Goal: Information Seeking & Learning: Learn about a topic

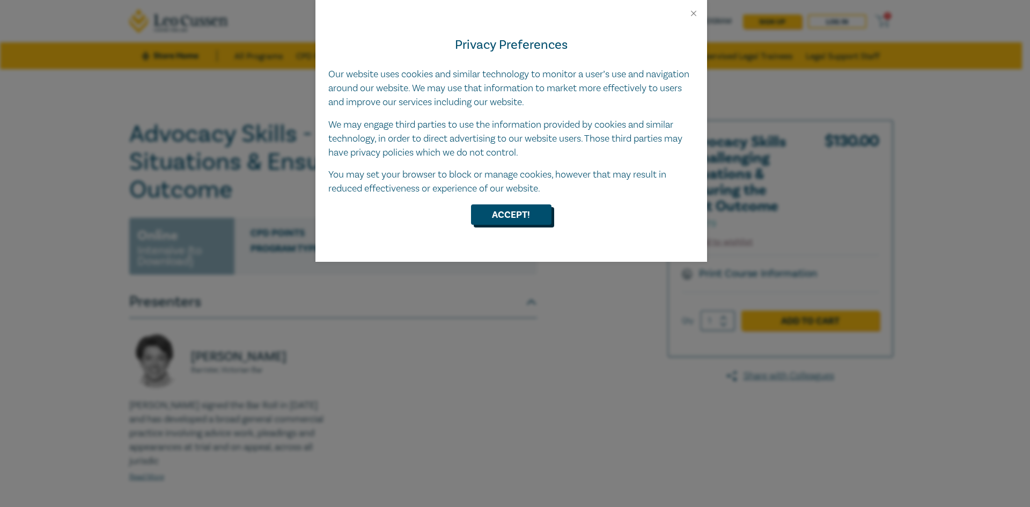
click at [529, 214] on button "Accept!" at bounding box center [511, 214] width 80 height 20
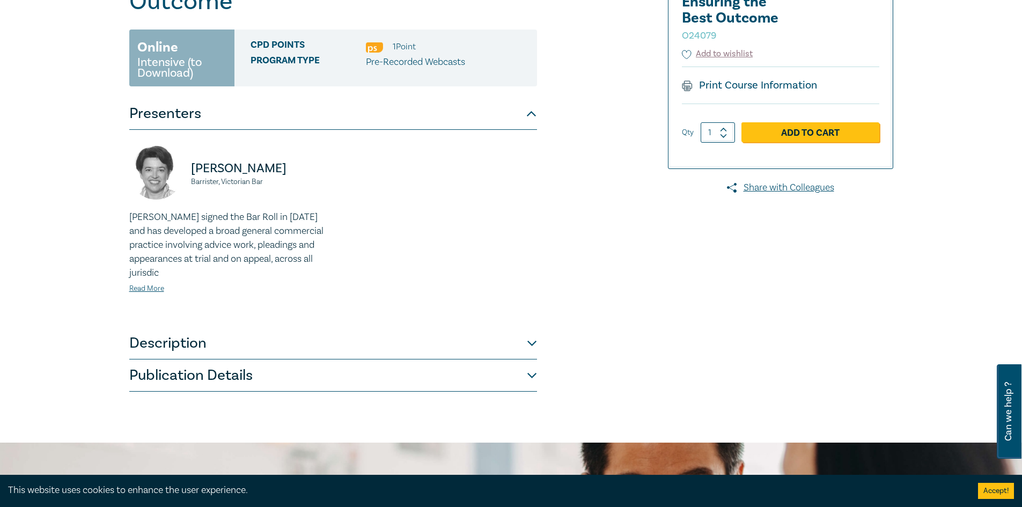
scroll to position [268, 0]
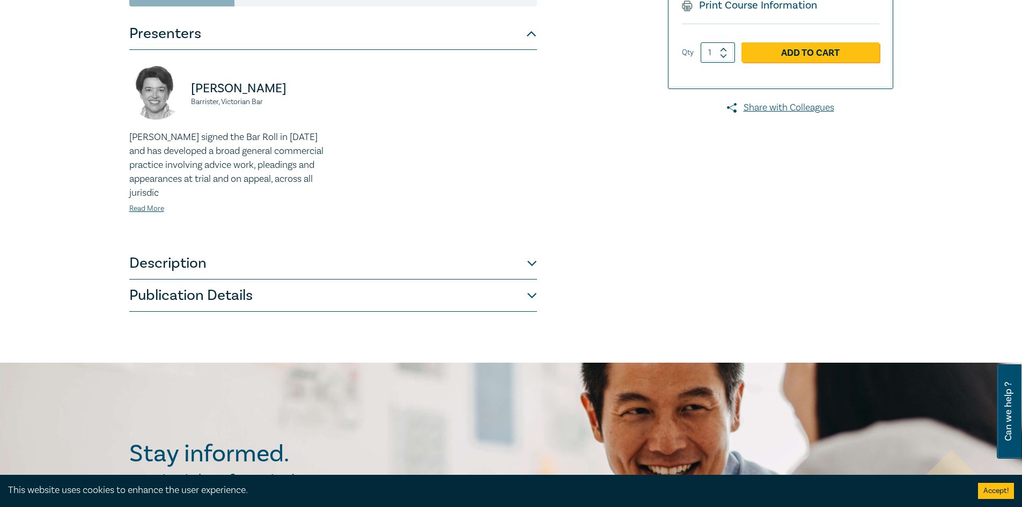
click at [242, 260] on button "Description" at bounding box center [333, 263] width 408 height 32
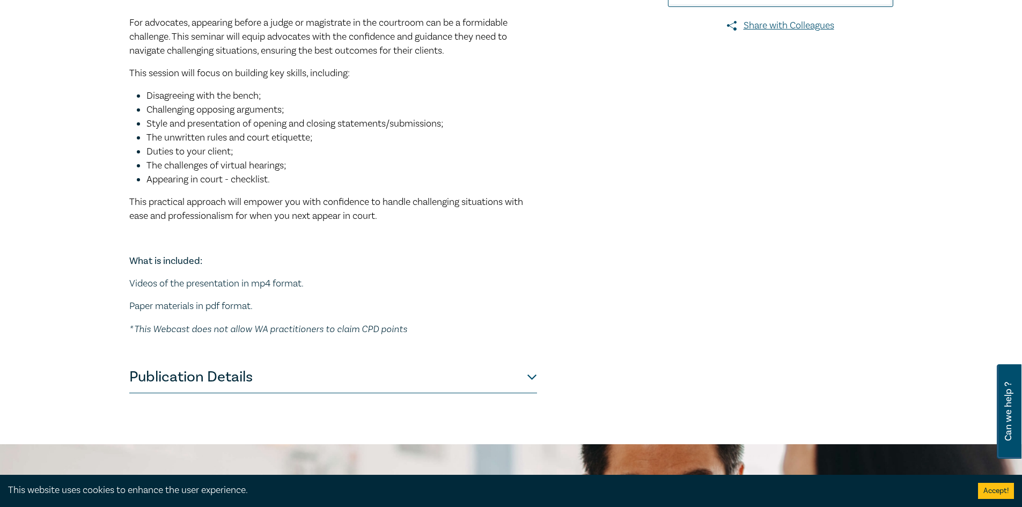
scroll to position [376, 0]
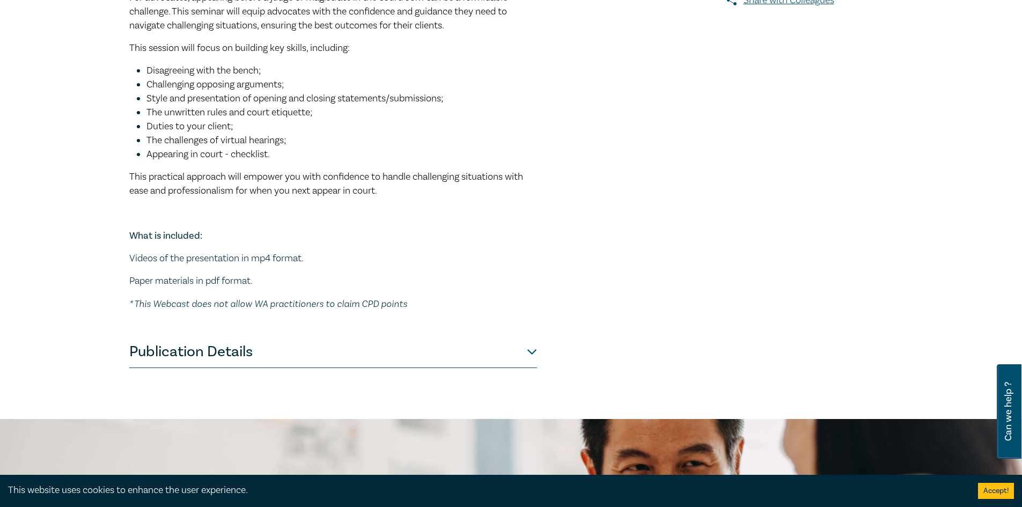
click at [540, 349] on div "Advocacy Skills - Challenging Situations & Ensuring the Best Outcome O24079 Onl…" at bounding box center [382, 57] width 518 height 624
click at [532, 358] on button "Publication Details" at bounding box center [333, 352] width 408 height 32
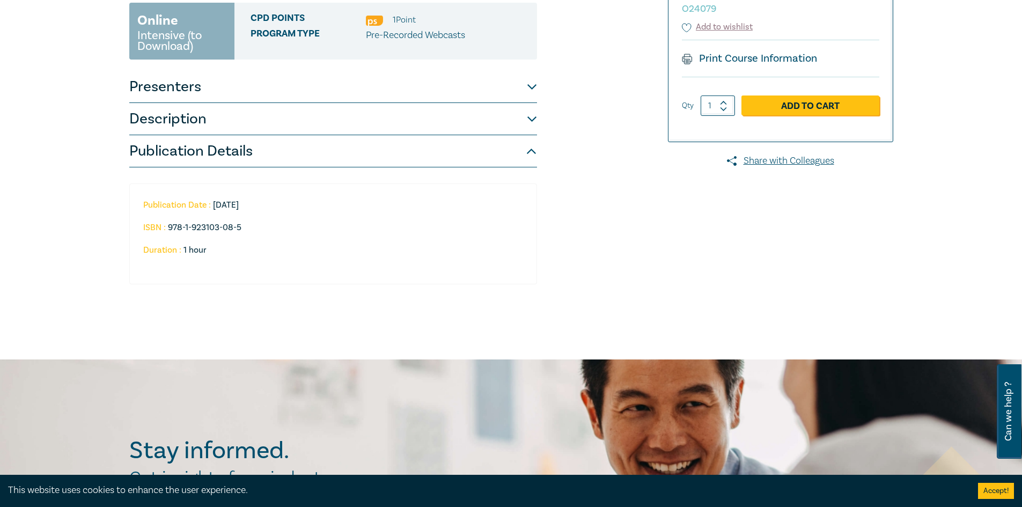
scroll to position [215, 0]
click at [205, 125] on button "Description" at bounding box center [333, 120] width 408 height 32
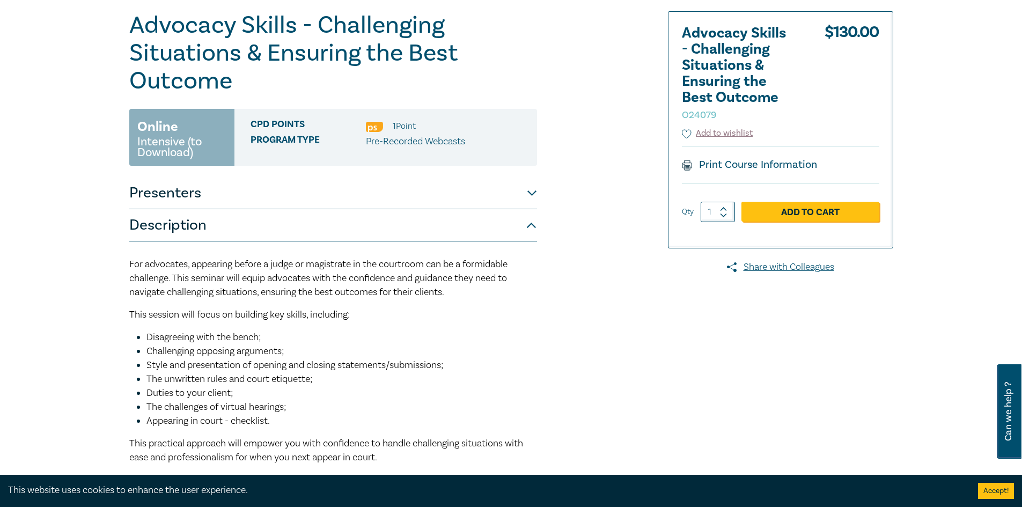
scroll to position [107, 0]
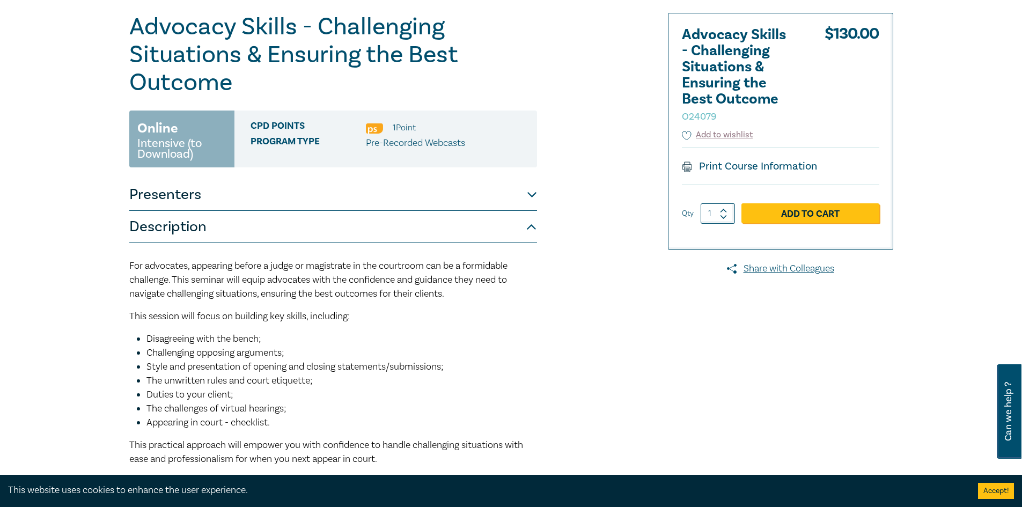
click at [273, 195] on button "Presenters" at bounding box center [333, 195] width 408 height 32
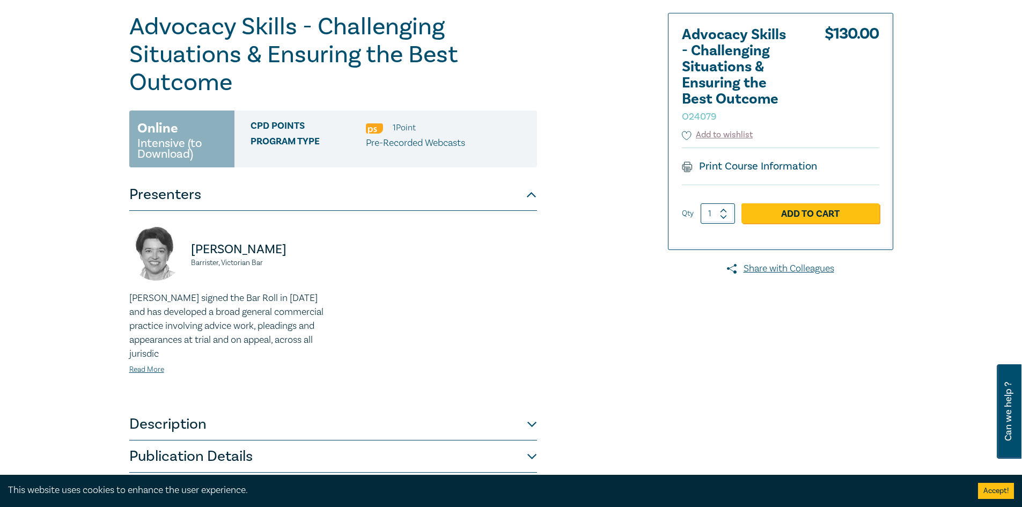
scroll to position [0, 0]
